Goal: Information Seeking & Learning: Learn about a topic

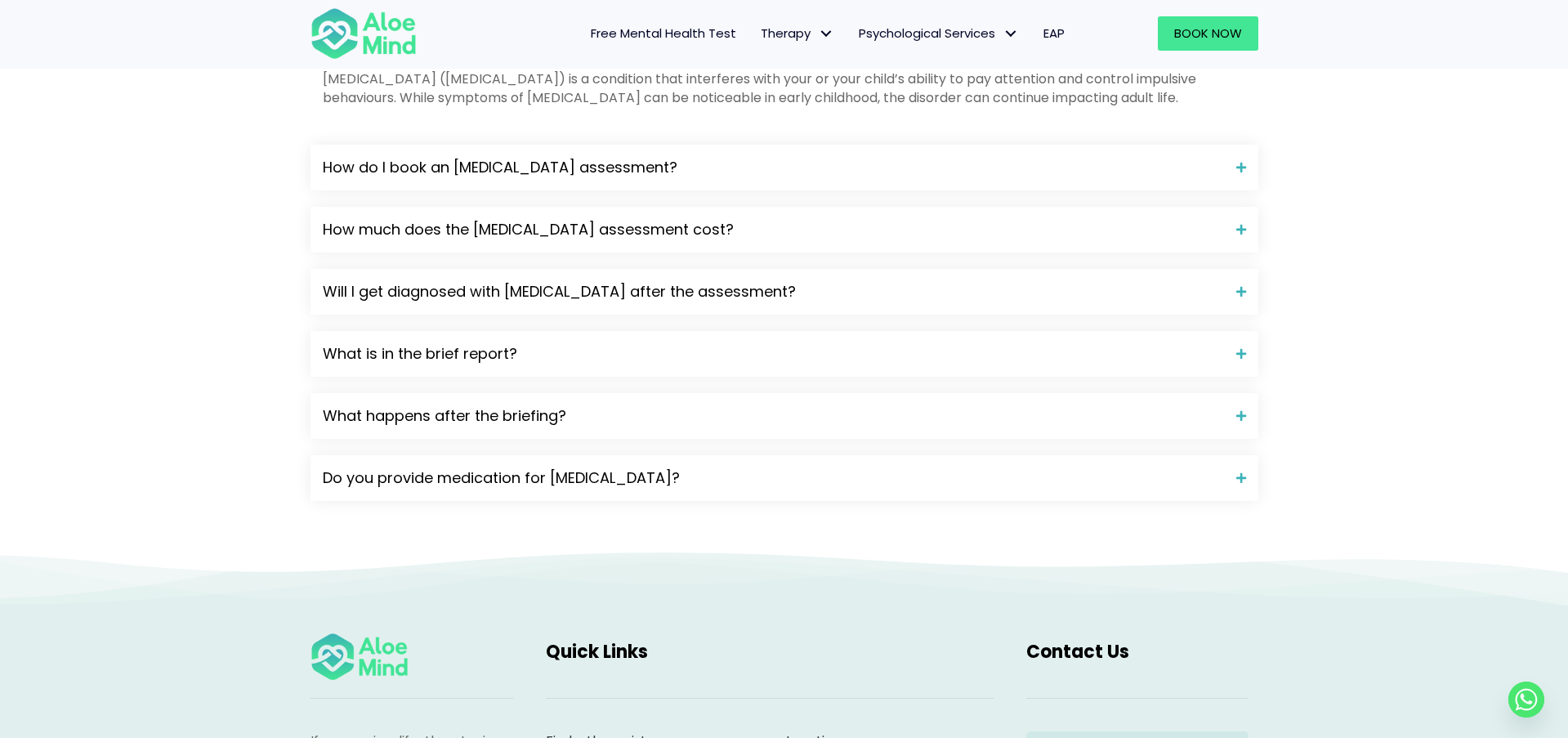
scroll to position [2240, 0]
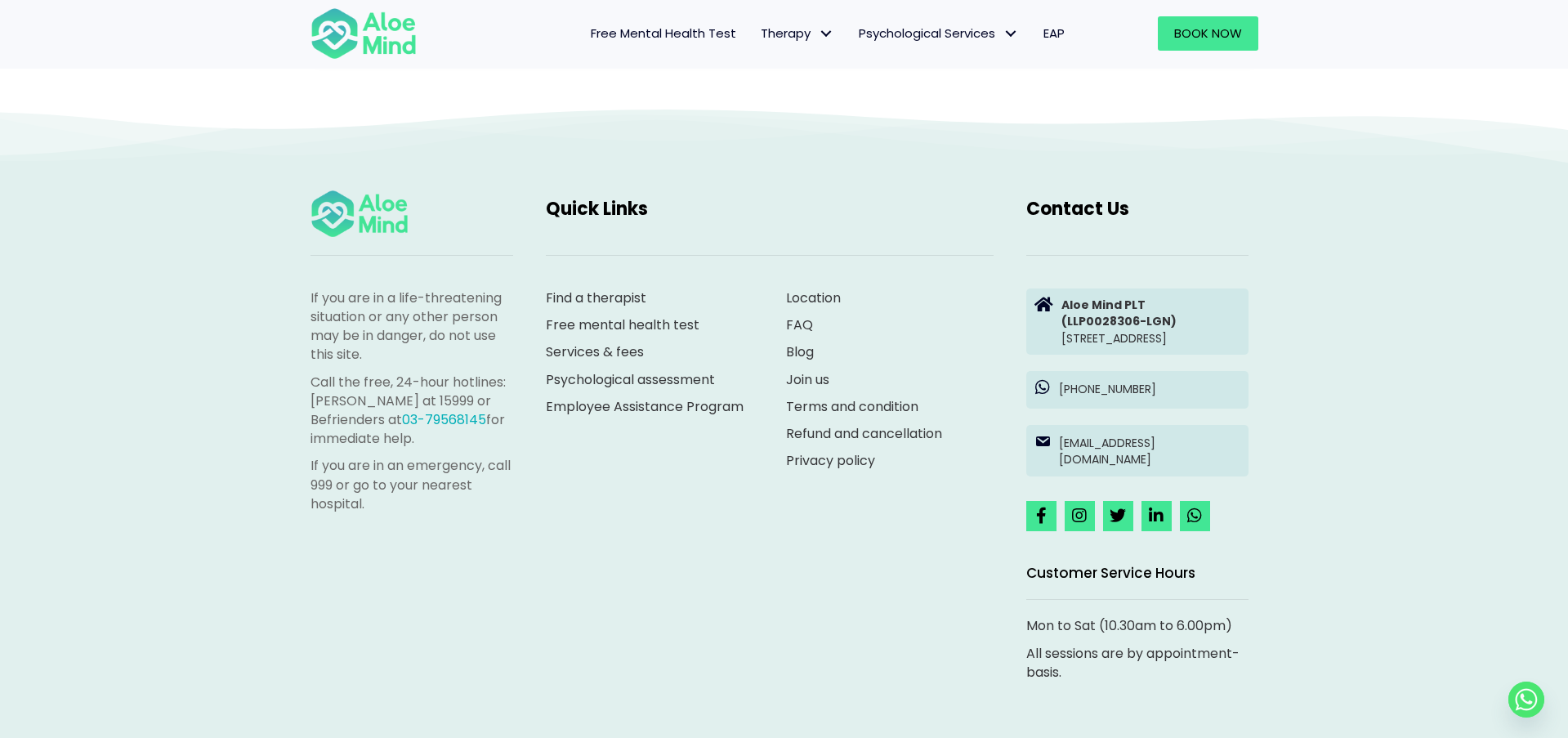
click at [653, 40] on span "Free Mental Health Test" at bounding box center [663, 33] width 146 height 17
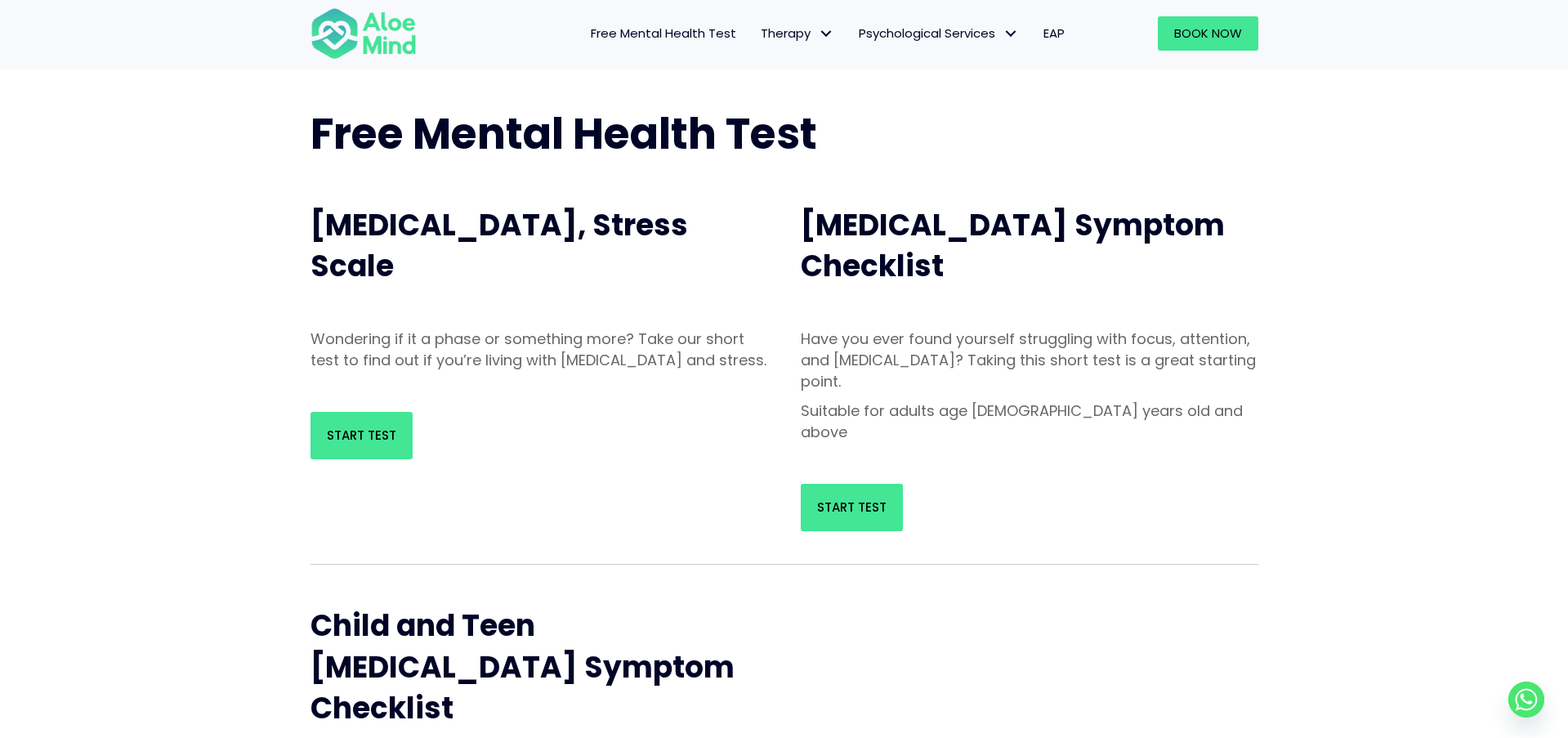
scroll to position [68, 0]
click at [818, 498] on span "Start Test" at bounding box center [852, 506] width 69 height 17
